Goal: Transaction & Acquisition: Purchase product/service

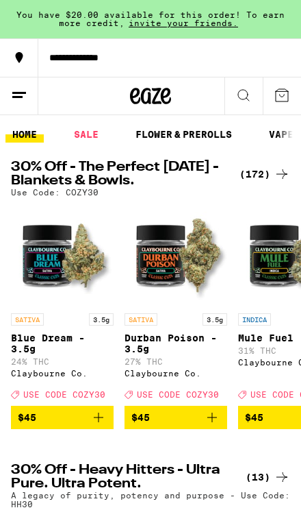
click at [273, 170] on div "(172)" at bounding box center [265, 174] width 51 height 16
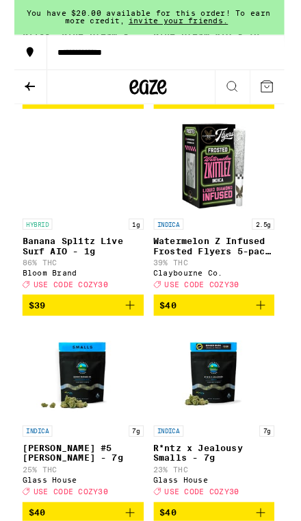
scroll to position [14632, 0]
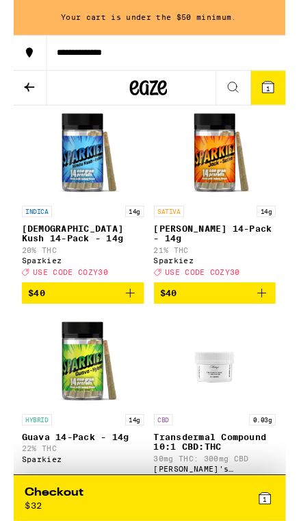
scroll to position [15314, 1]
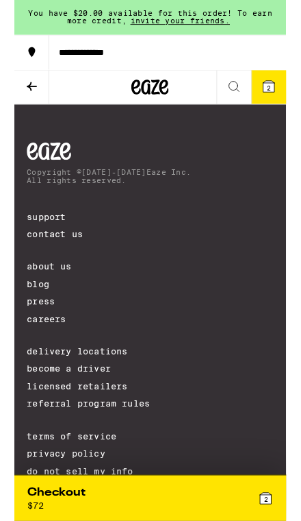
scroll to position [20362, 0]
click at [243, 90] on icon at bounding box center [242, 95] width 16 height 16
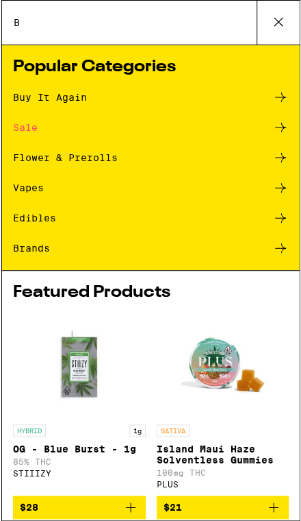
scroll to position [0, 0]
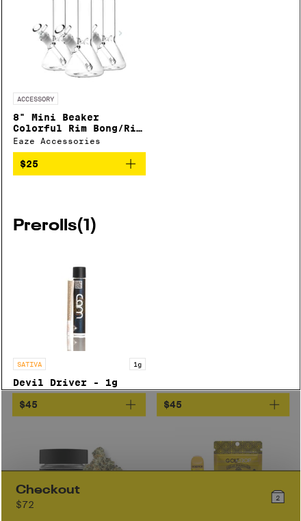
type input "Bong"
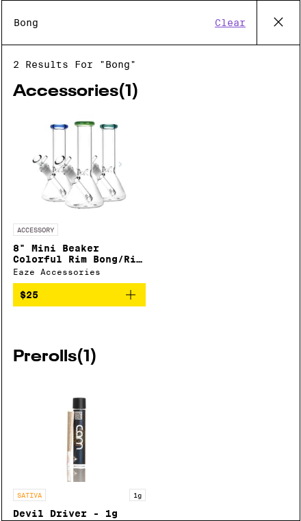
click at [95, 145] on img at bounding box center [78, 165] width 103 height 103
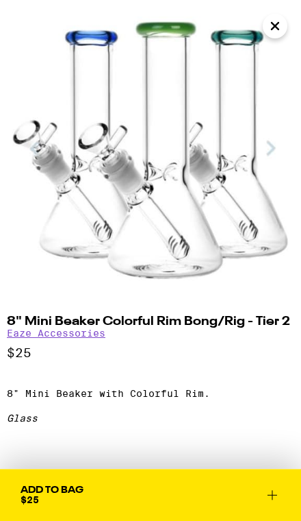
scroll to position [38, 0]
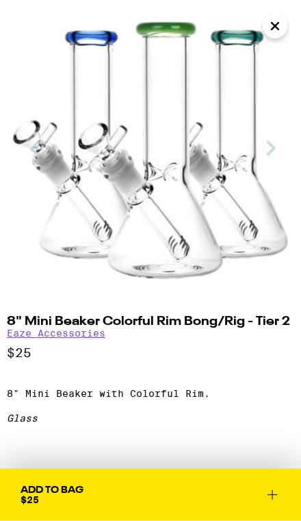
click at [275, 488] on icon at bounding box center [272, 494] width 16 height 16
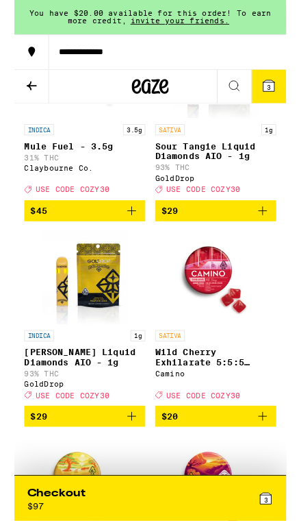
click at [290, 75] on button "**********" at bounding box center [150, 57] width 301 height 38
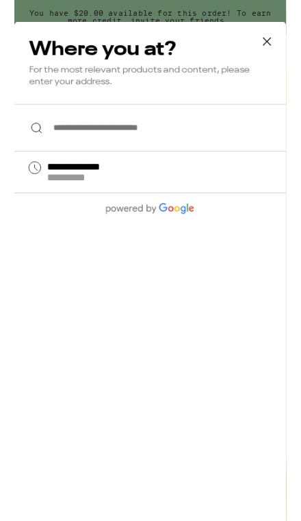
scroll to position [399, 0]
click at [277, 48] on icon at bounding box center [280, 46] width 21 height 21
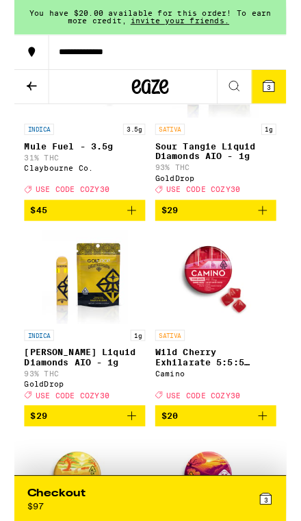
click at [286, 91] on icon at bounding box center [282, 95] width 12 height 12
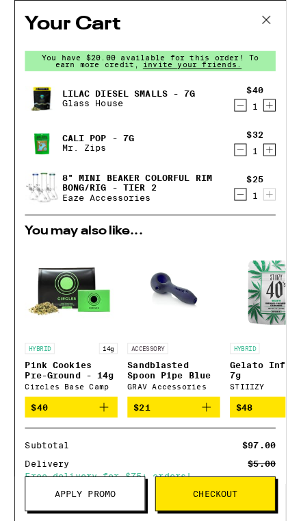
click at [248, 171] on icon "Decrement" at bounding box center [251, 166] width 12 height 16
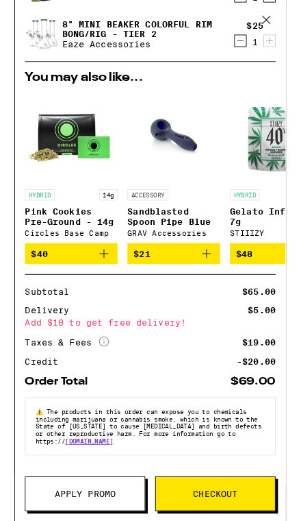
scroll to position [138, 0]
click at [272, 374] on div "$19.00" at bounding box center [271, 379] width 37 height 10
click at [85, 373] on div "Taxes & Fees More Info" at bounding box center [58, 379] width 93 height 12
click at [103, 373] on icon at bounding box center [99, 378] width 11 height 11
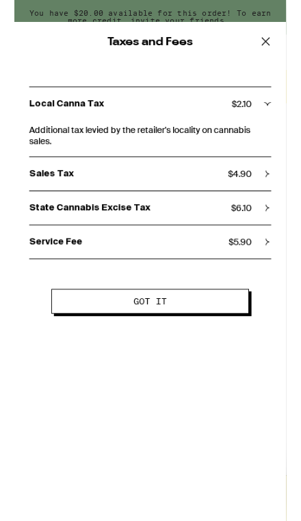
click at [272, 231] on div "State Cannabis Excise Tax $ 6.10" at bounding box center [150, 230] width 269 height 12
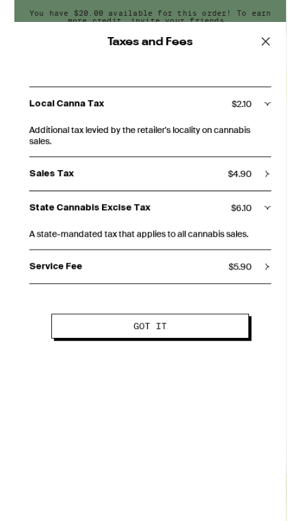
click at [277, 47] on icon at bounding box center [279, 46] width 21 height 21
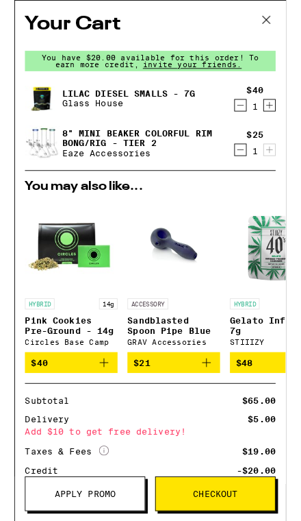
click at [282, 20] on icon at bounding box center [279, 22] width 8 height 8
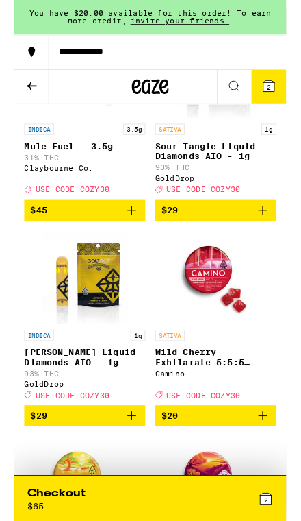
click at [284, 91] on icon at bounding box center [282, 95] width 12 height 12
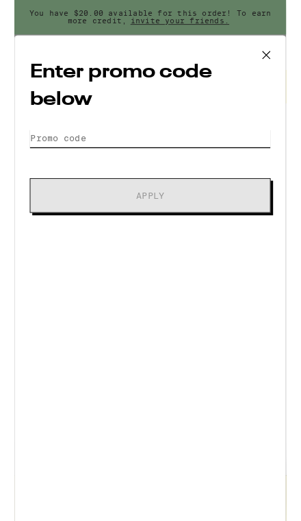
click at [53, 154] on input "Promo Code" at bounding box center [150, 152] width 267 height 21
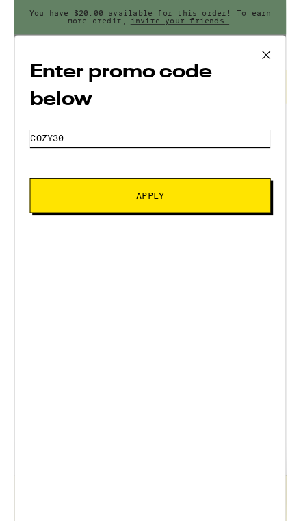
type input "Cozy30"
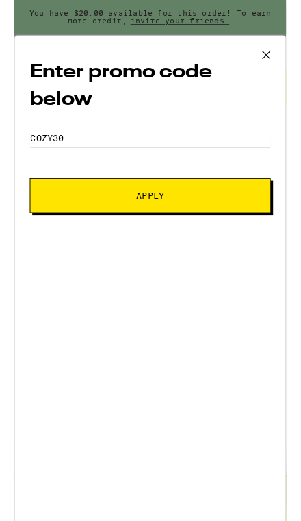
click at [68, 221] on span "Apply" at bounding box center [150, 217] width 173 height 10
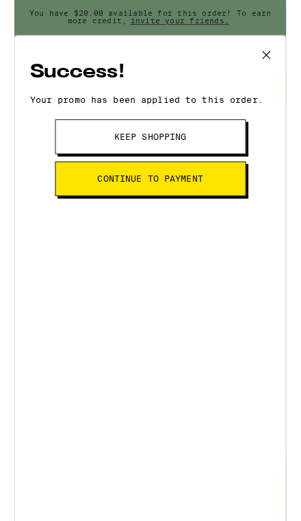
click at [288, 71] on icon at bounding box center [279, 61] width 21 height 21
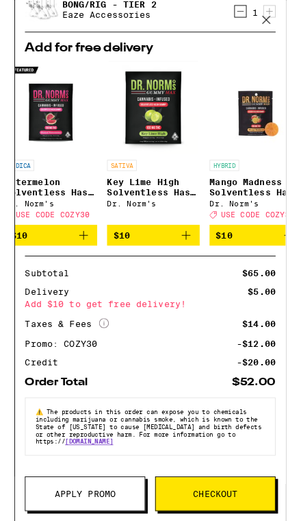
scroll to position [0, 139]
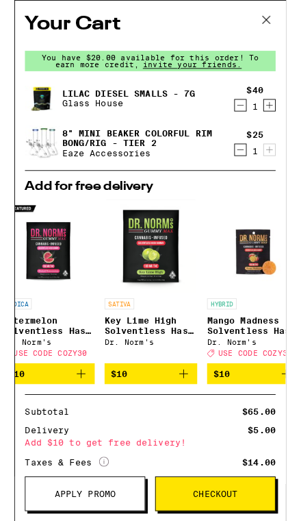
click at [278, 31] on icon at bounding box center [279, 22] width 21 height 21
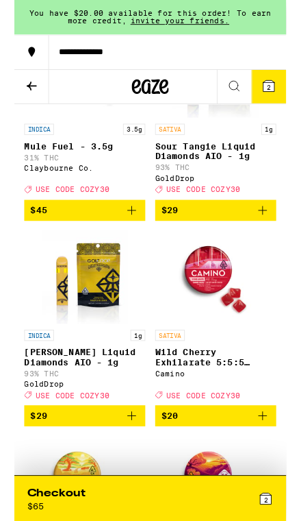
scroll to position [-1, 0]
click at [278, 30] on div "Your Cart You have $20.00 available for this order! To earn more credit, invite…" at bounding box center [150, 288] width 301 height 577
click at [20, 105] on button at bounding box center [19, 96] width 38 height 38
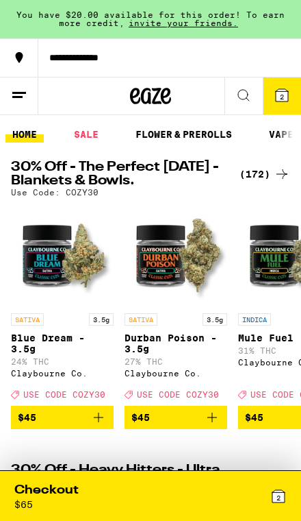
click at [11, 84] on button at bounding box center [19, 96] width 38 height 38
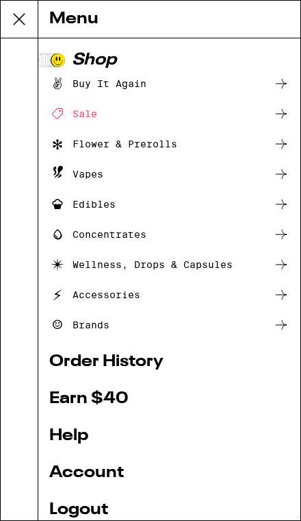
click at [49, 99] on ul "Buy It Again Sale Flower & Prerolls Vapes Edibles Concentrates Wellness, Drops …" at bounding box center [169, 204] width 240 height 258
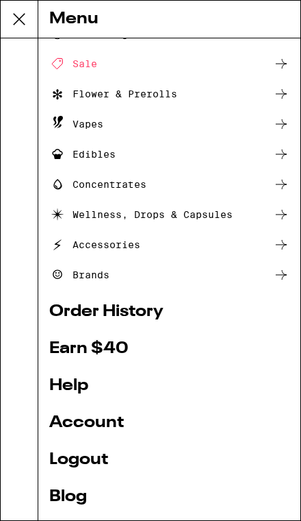
scroll to position [66, 0]
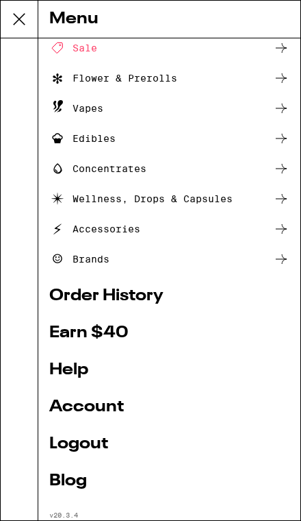
click at [168, 232] on div "Accessories" at bounding box center [169, 229] width 240 height 16
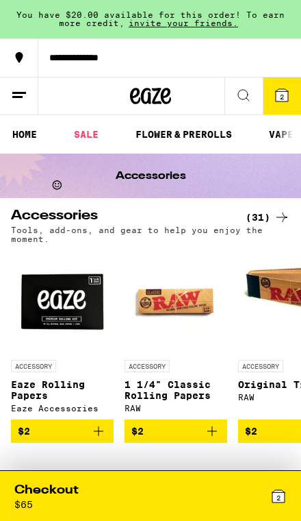
click at [276, 218] on icon at bounding box center [282, 217] width 16 height 16
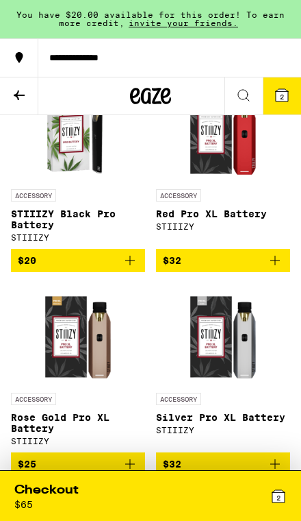
scroll to position [2750, 0]
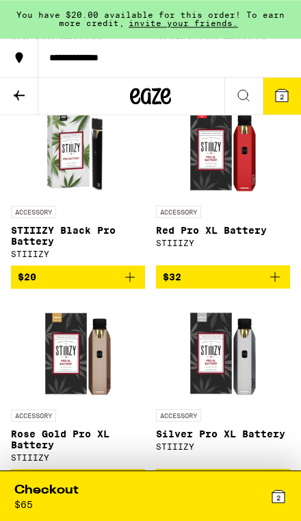
click at [36, 12] on span "You have $20.00 available for this order! To earn more credit," at bounding box center [150, 18] width 269 height 17
click at [36, 11] on span "You have $20.00 available for this order! To earn more credit," at bounding box center [150, 18] width 269 height 17
click at [89, 25] on span "You have $20.00 available for this order! To earn more credit," at bounding box center [150, 18] width 269 height 17
click at [75, 24] on span "You have $20.00 available for this order! To earn more credit," at bounding box center [150, 18] width 269 height 17
click at [286, 94] on icon at bounding box center [282, 95] width 12 height 12
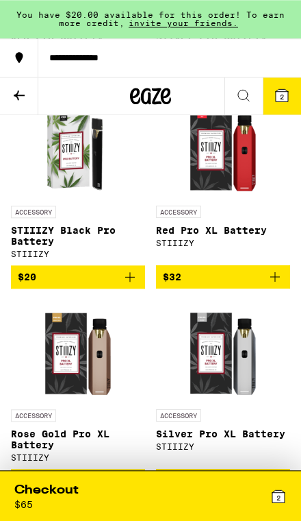
scroll to position [2750, 0]
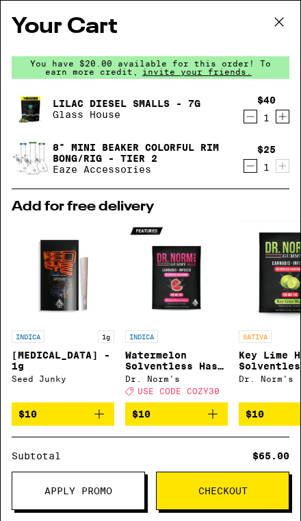
click at [28, 114] on img at bounding box center [31, 109] width 38 height 38
click at [112, 104] on link "Lilac Diesel Smalls - 7g" at bounding box center [127, 103] width 148 height 11
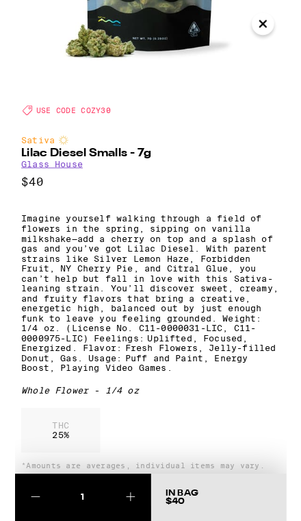
scroll to position [193, 0]
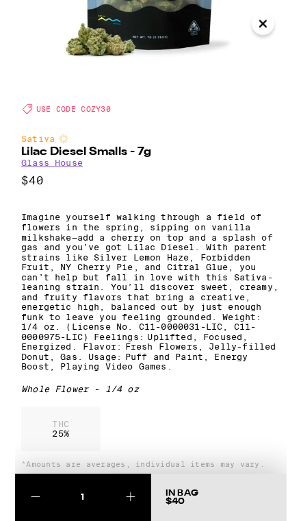
click at [279, 23] on icon "Close" at bounding box center [273, 26] width 16 height 21
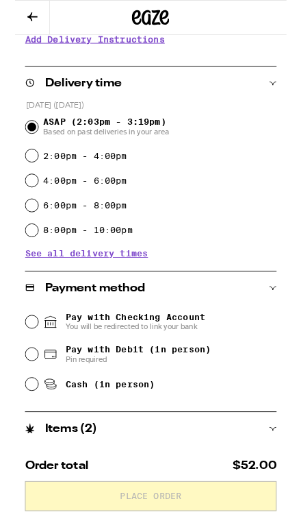
scroll to position [264, 0]
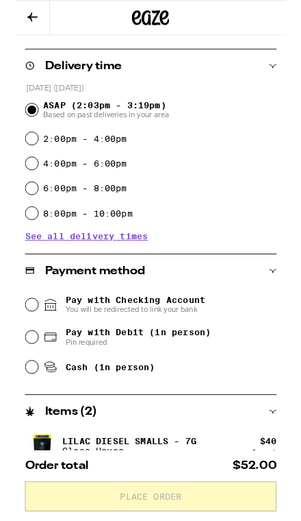
click at [171, 371] on span "Pay with Debit (in person)" at bounding box center [135, 365] width 160 height 11
click at [25, 374] on input "Pay with Debit (in person) Pin required" at bounding box center [19, 371] width 14 height 14
radio input "true"
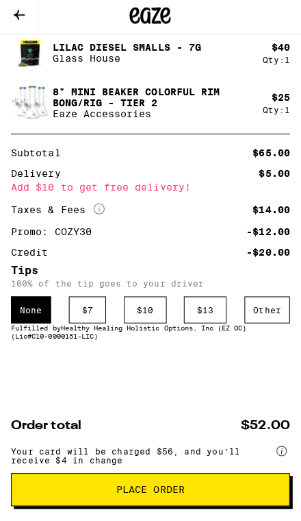
scroll to position [705, 0]
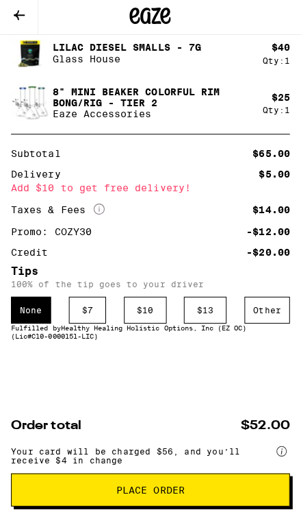
click at [199, 495] on button "Place Order" at bounding box center [149, 489] width 277 height 33
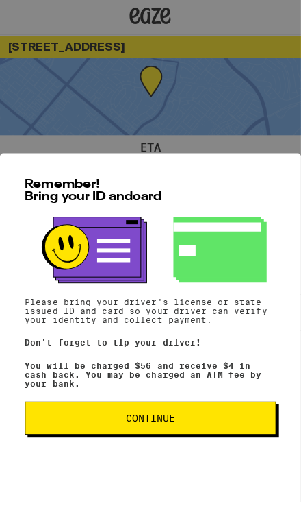
click at [206, 430] on button "Continue" at bounding box center [150, 418] width 250 height 33
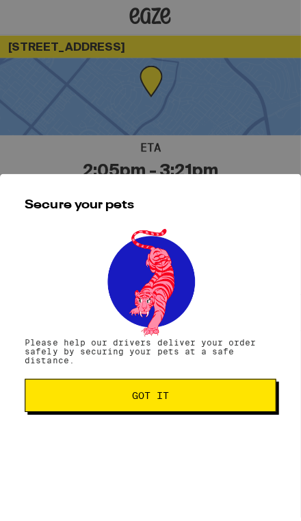
click at [223, 398] on span "Got it" at bounding box center [149, 396] width 227 height 10
